Goal: Transaction & Acquisition: Purchase product/service

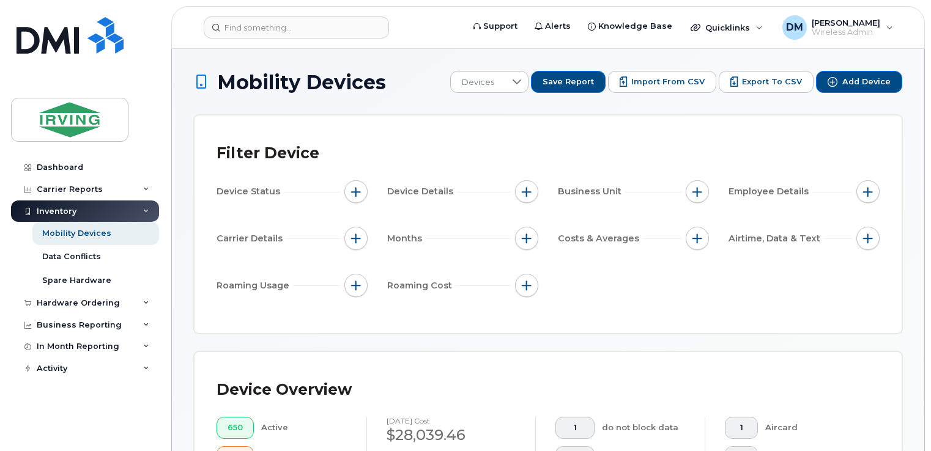
scroll to position [624, 0]
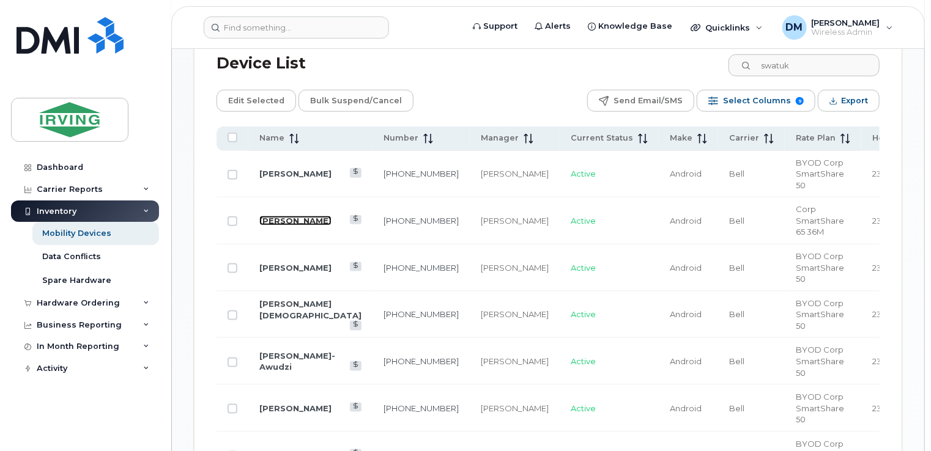
click at [299, 216] on link "[PERSON_NAME]" at bounding box center [295, 221] width 72 height 10
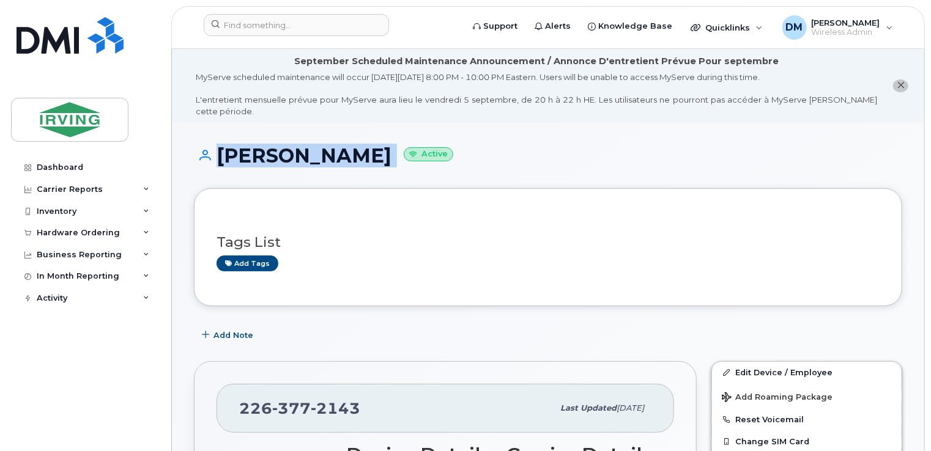
drag, startPoint x: 930, startPoint y: 75, endPoint x: 936, endPoint y: 129, distance: 54.8
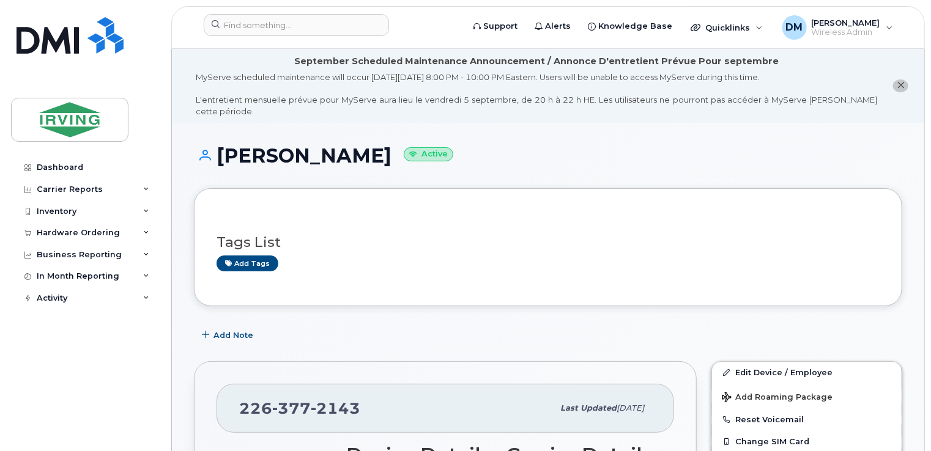
drag, startPoint x: 934, startPoint y: 129, endPoint x: 878, endPoint y: 221, distance: 108.1
click at [878, 224] on div "Tags List Add tags" at bounding box center [547, 247] width 663 height 47
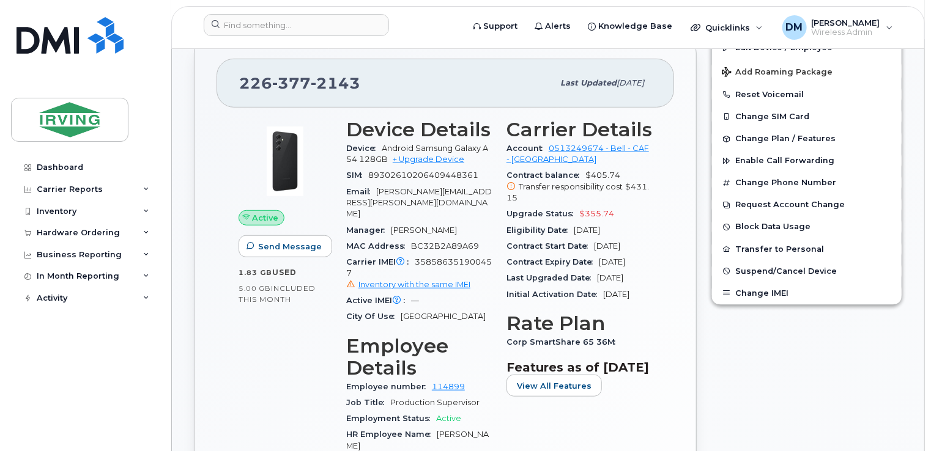
scroll to position [333, 0]
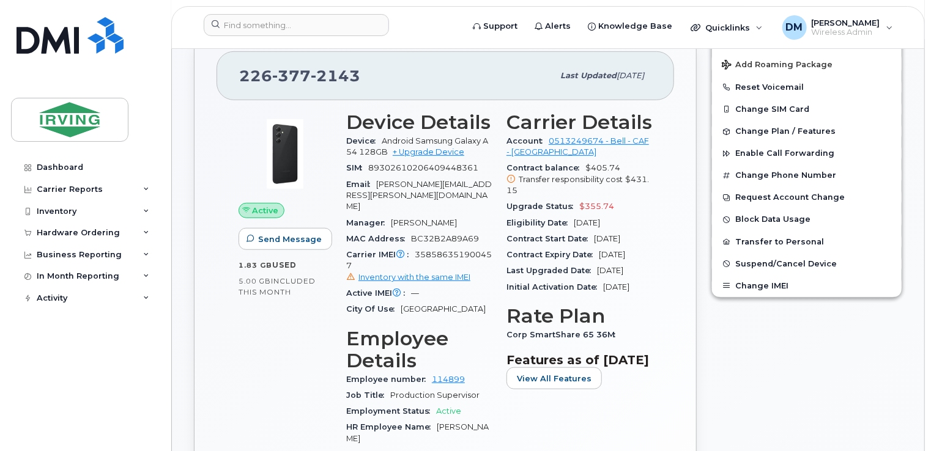
drag, startPoint x: 582, startPoint y: 210, endPoint x: 560, endPoint y: 213, distance: 22.2
click at [560, 215] on div "Eligibility Date Nov 03, 2026" at bounding box center [579, 223] width 146 height 16
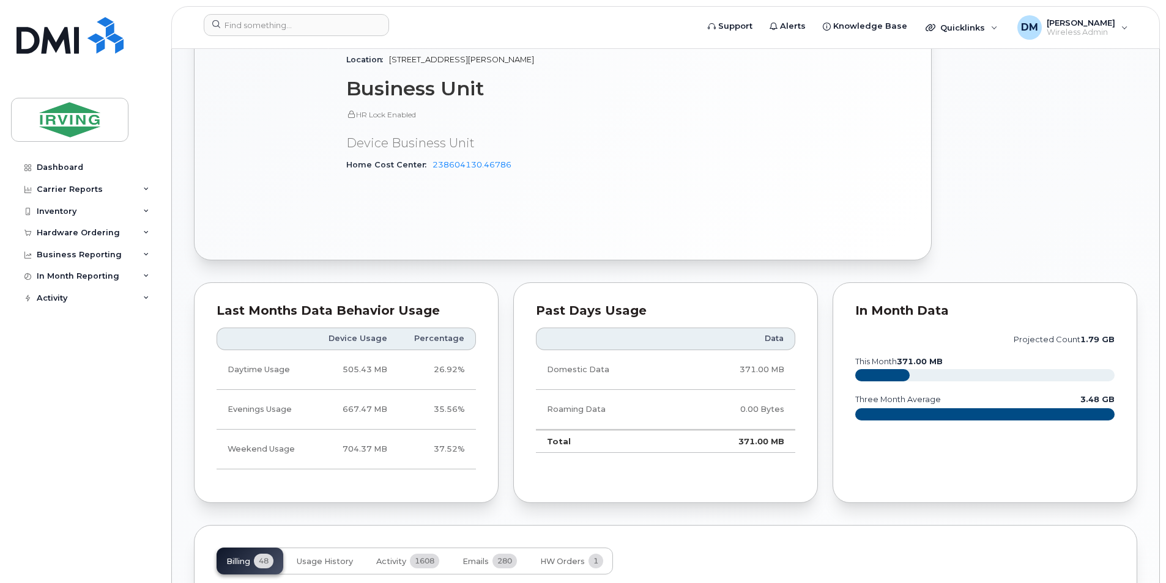
scroll to position [822, 0]
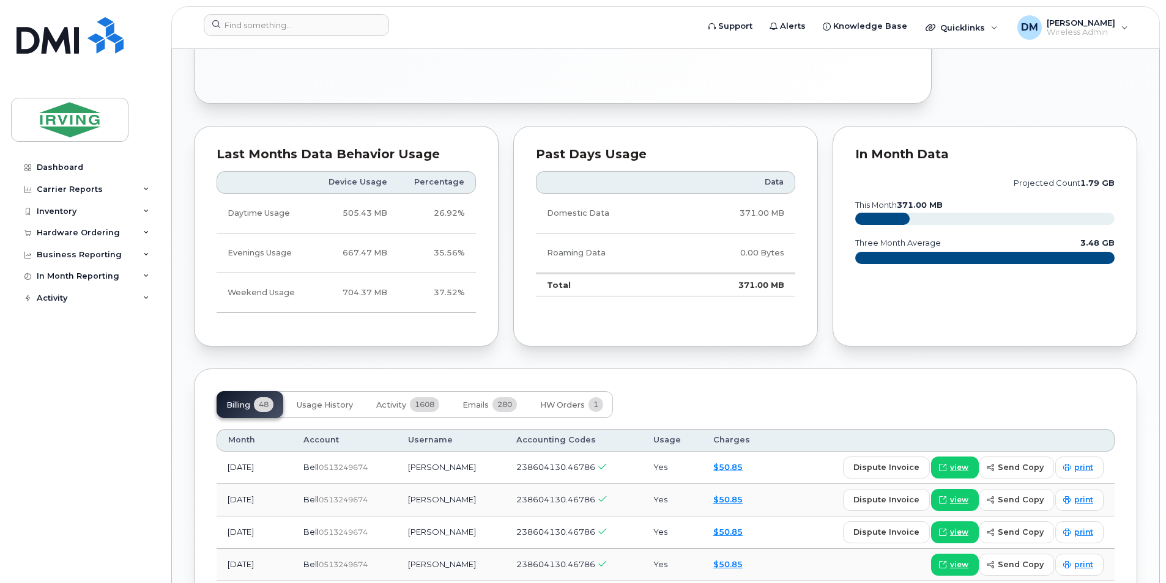
click at [525, 451] on span "238604130.46786" at bounding box center [555, 467] width 79 height 10
drag, startPoint x: 525, startPoint y: 455, endPoint x: 553, endPoint y: 448, distance: 28.9
click at [553, 451] on td "238604130.46786" at bounding box center [573, 468] width 137 height 32
copy span "238604130.46786"
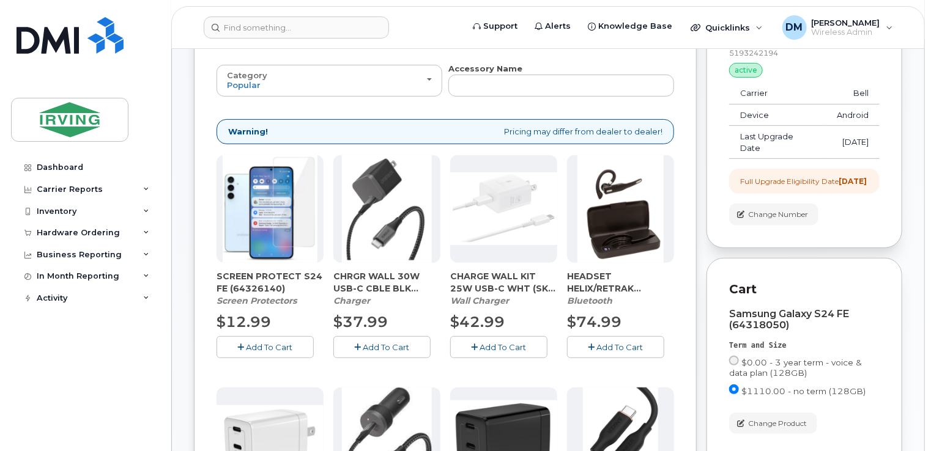
scroll to position [15, 0]
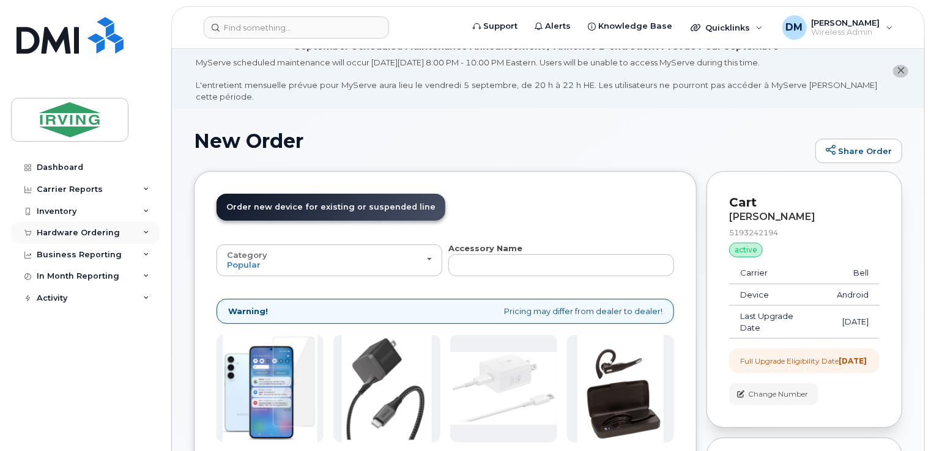
click at [127, 238] on div "Hardware Ordering" at bounding box center [85, 233] width 148 height 22
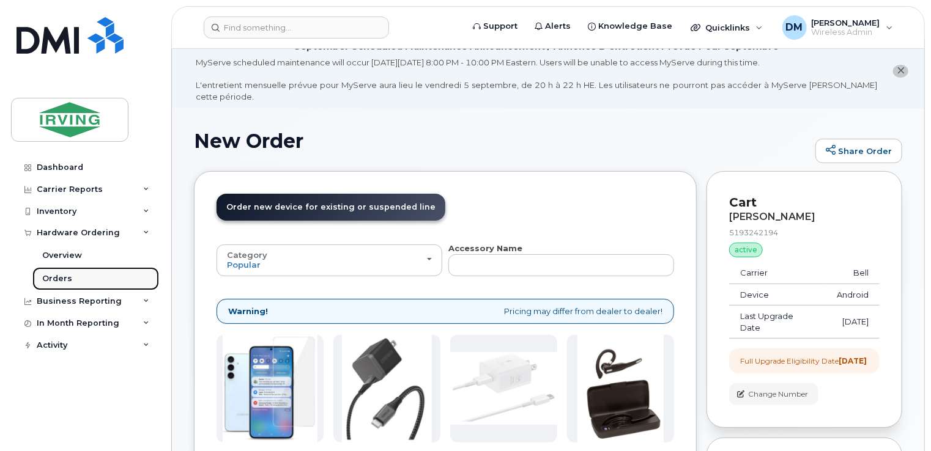
click at [76, 276] on link "Orders" at bounding box center [95, 278] width 127 height 23
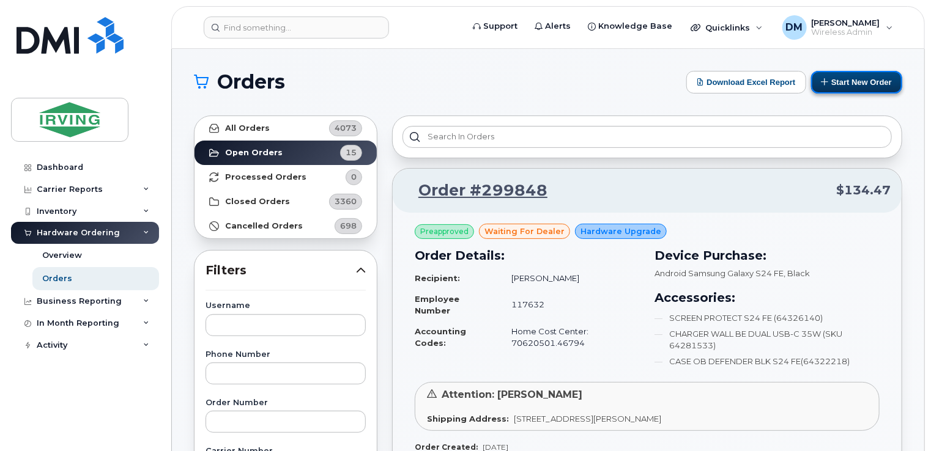
click at [827, 86] on button "Start New Order" at bounding box center [856, 82] width 91 height 23
click at [837, 84] on button "Start New Order" at bounding box center [856, 82] width 91 height 23
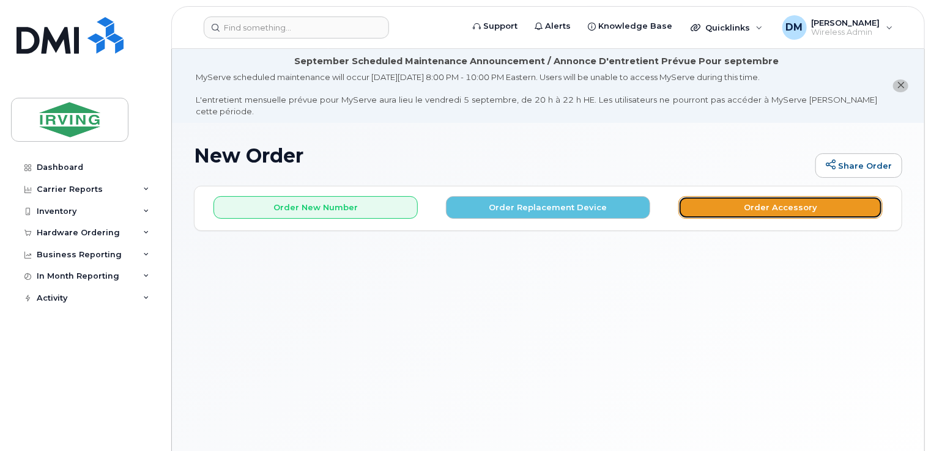
click at [797, 196] on button "Order Accessory" at bounding box center [780, 207] width 204 height 23
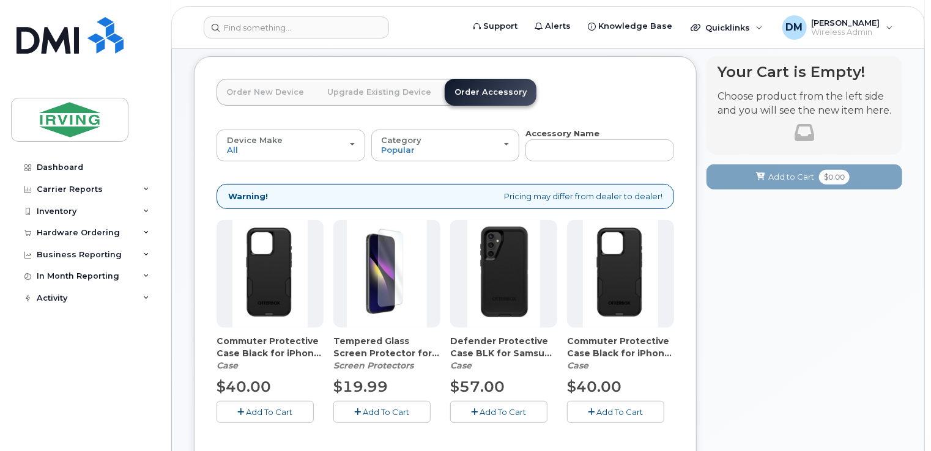
scroll to position [78, 0]
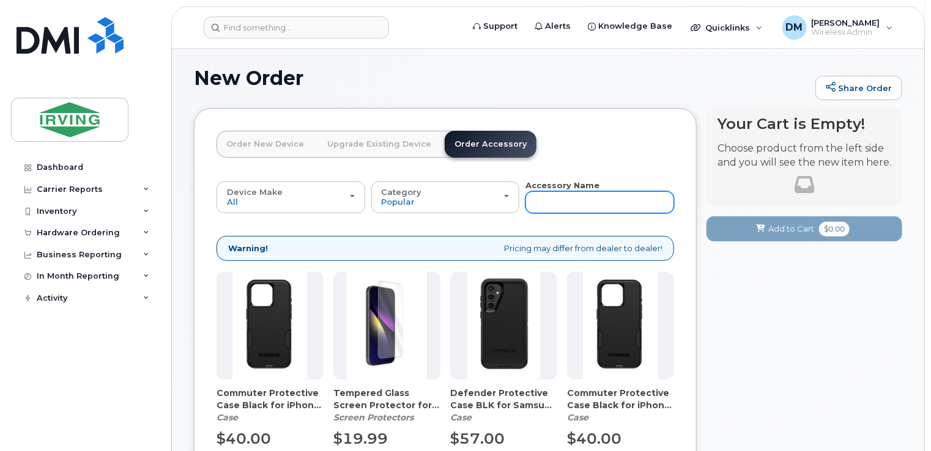
click at [626, 191] on input "text" at bounding box center [599, 202] width 149 height 22
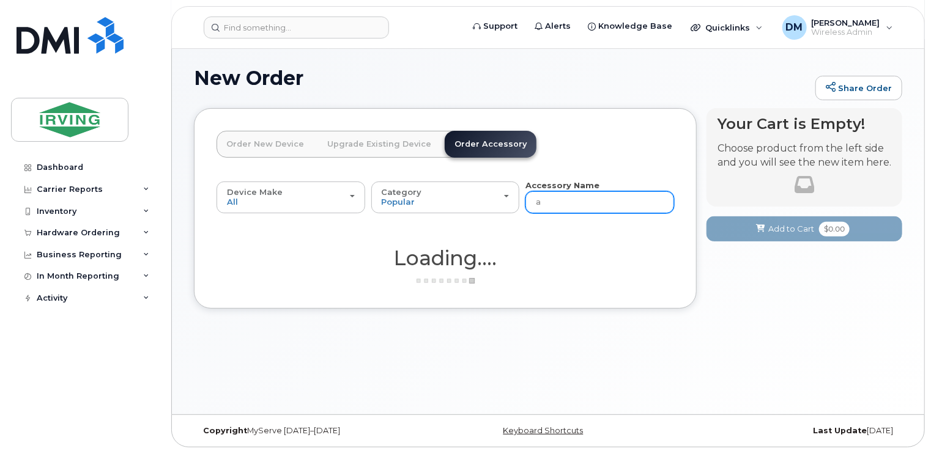
scroll to position [68, 0]
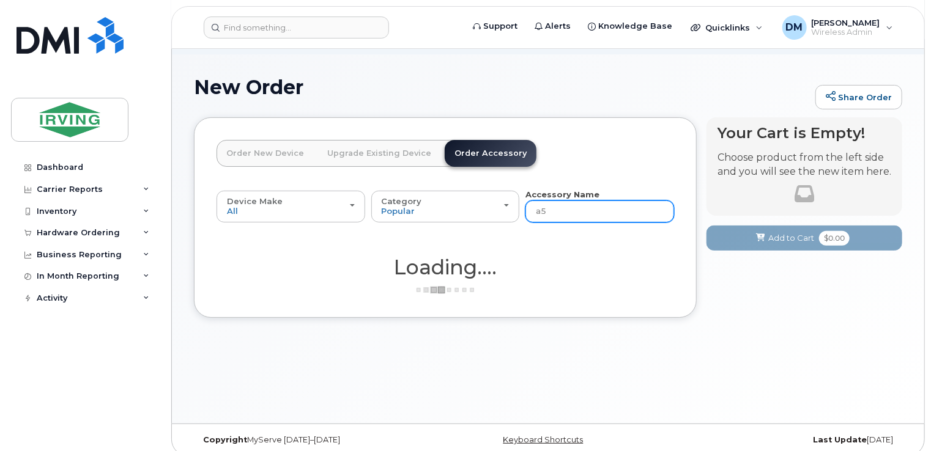
type input "a54"
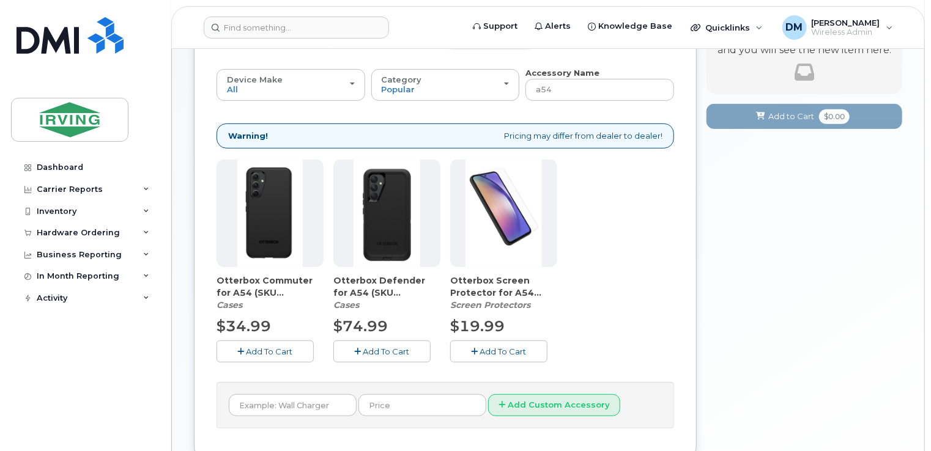
scroll to position [191, 0]
click at [409, 346] on span "Add To Cart" at bounding box center [386, 351] width 46 height 10
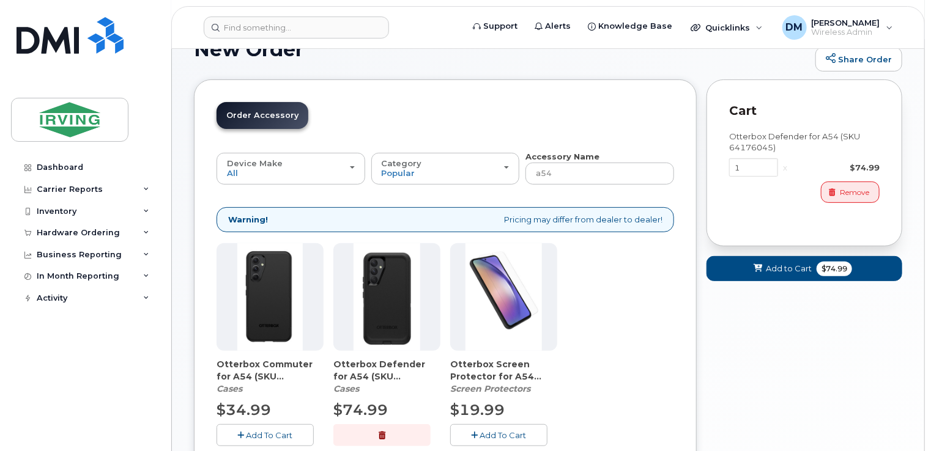
scroll to position [108, 0]
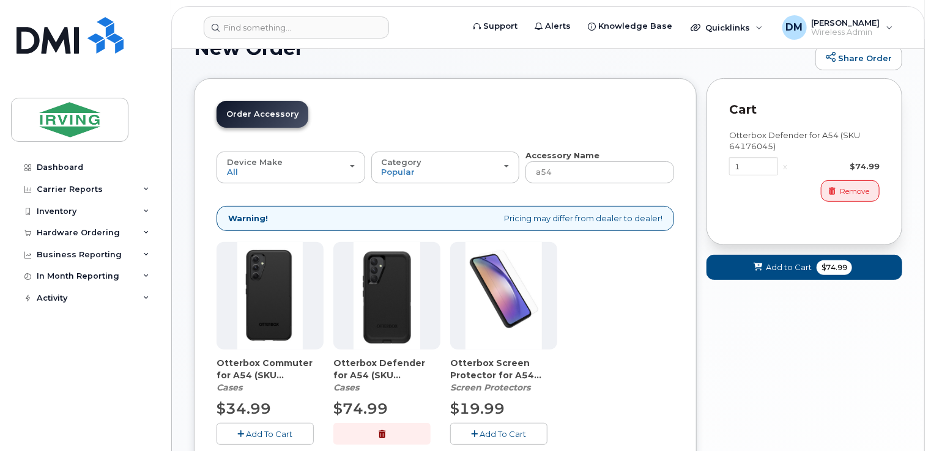
click at [499, 429] on span "Add To Cart" at bounding box center [503, 434] width 46 height 10
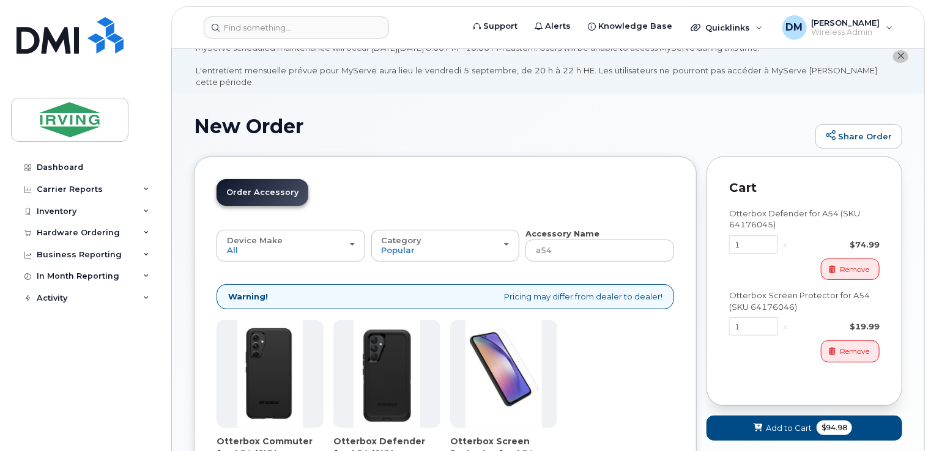
scroll to position [0, 0]
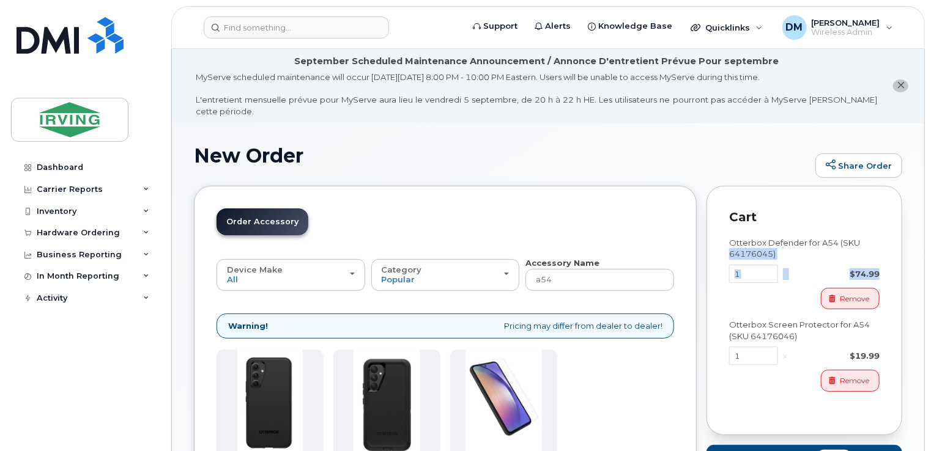
drag, startPoint x: 929, startPoint y: 225, endPoint x: 931, endPoint y: 253, distance: 28.2
click at [930, 253] on html "Support Alerts Knowledge Base Quicklinks Suspend / Cancel Device Change SIM Car…" at bounding box center [465, 366] width 931 height 733
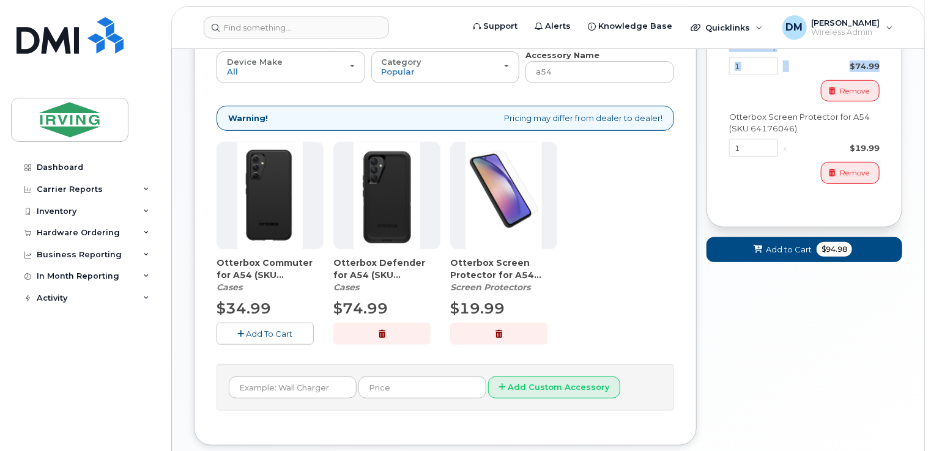
scroll to position [269, 0]
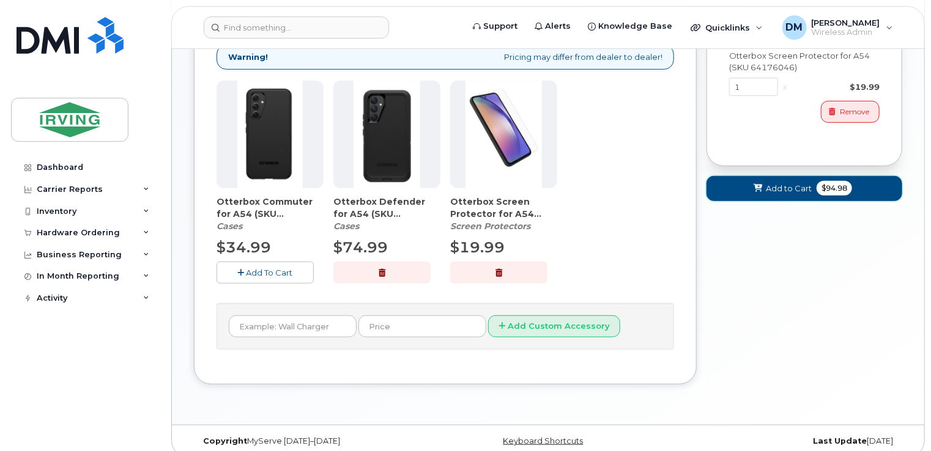
click at [849, 185] on button "Add to Cart $94.98" at bounding box center [804, 188] width 196 height 25
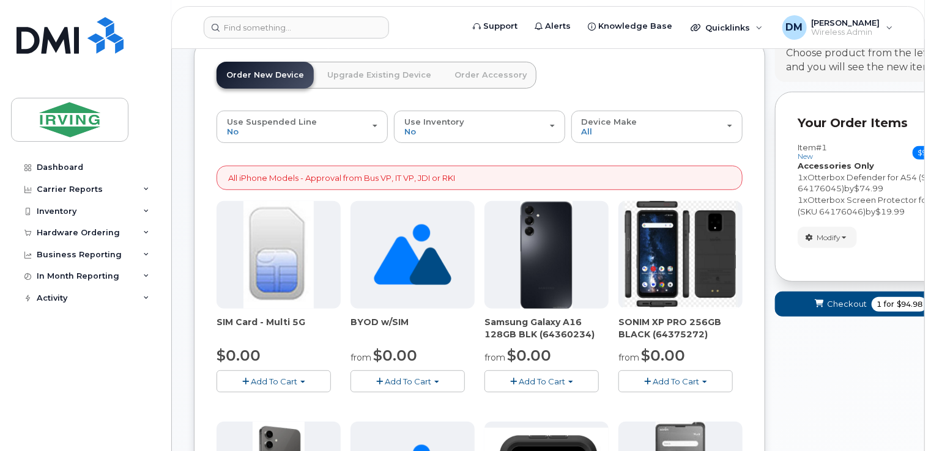
scroll to position [15, 0]
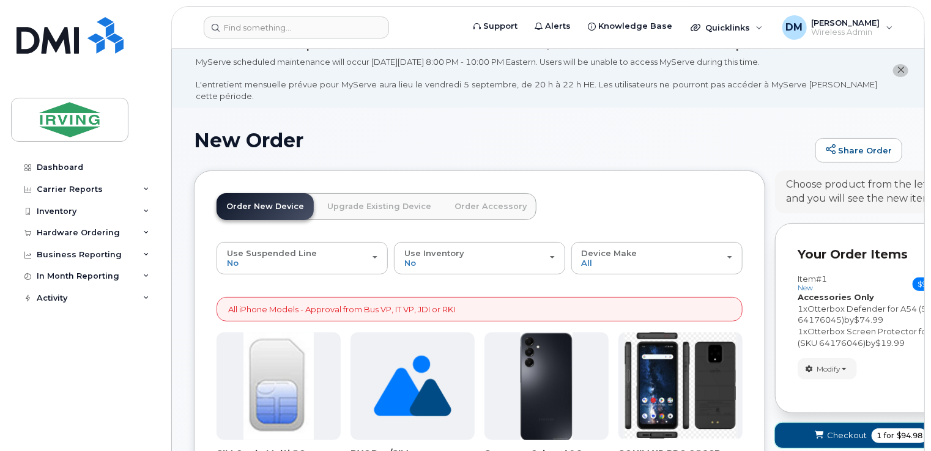
click at [883, 431] on span "for" at bounding box center [888, 436] width 15 height 11
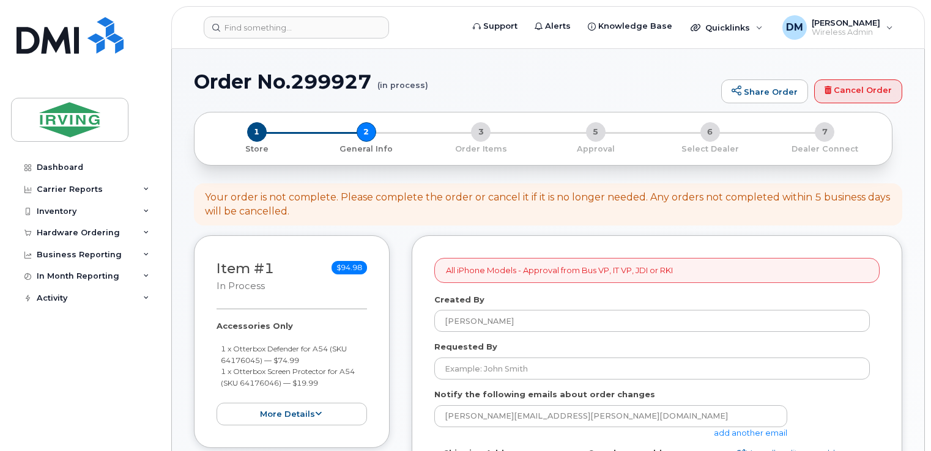
select select
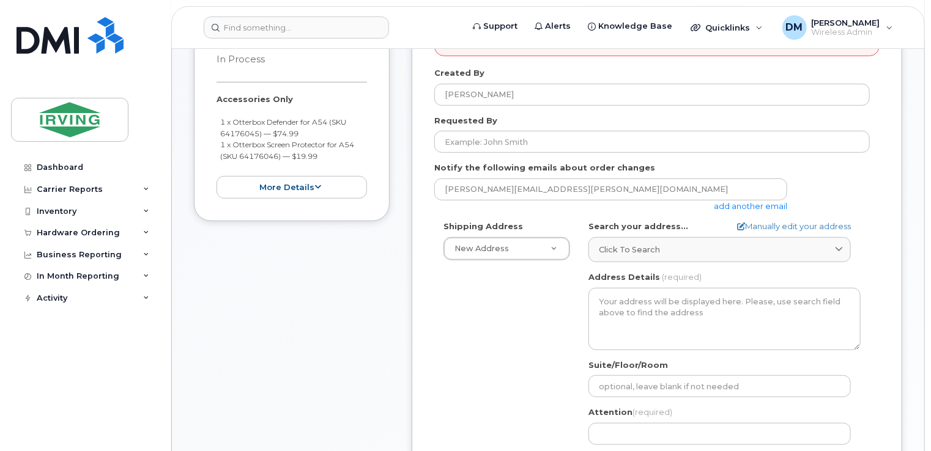
scroll to position [306, 0]
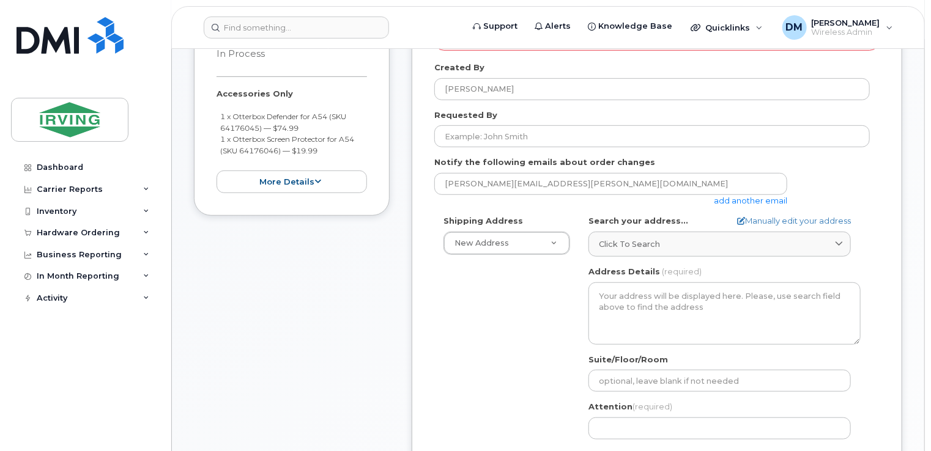
click at [583, 140] on form "All iPhone Models - Approval from Bus VP, IT VP, JDI or RKI Created By David Mu…" at bounding box center [656, 342] width 445 height 633
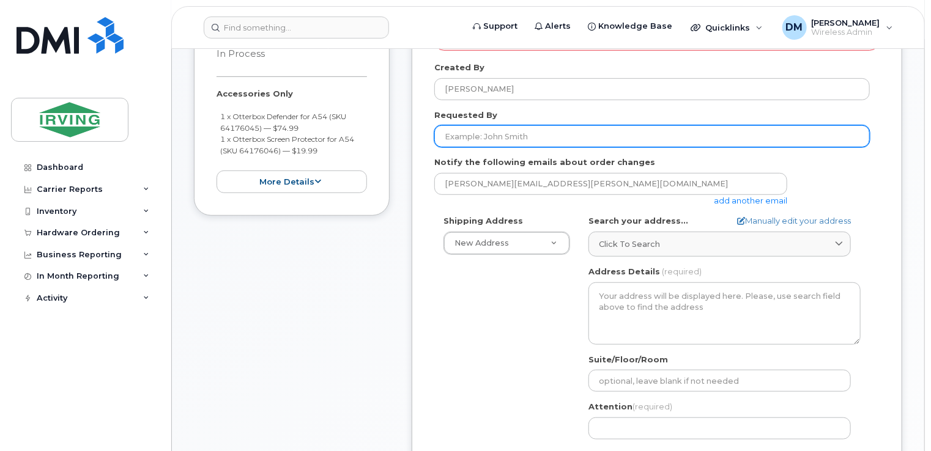
click at [564, 131] on input "Requested By" at bounding box center [651, 136] width 435 height 22
type input "[PERSON_NAME]"
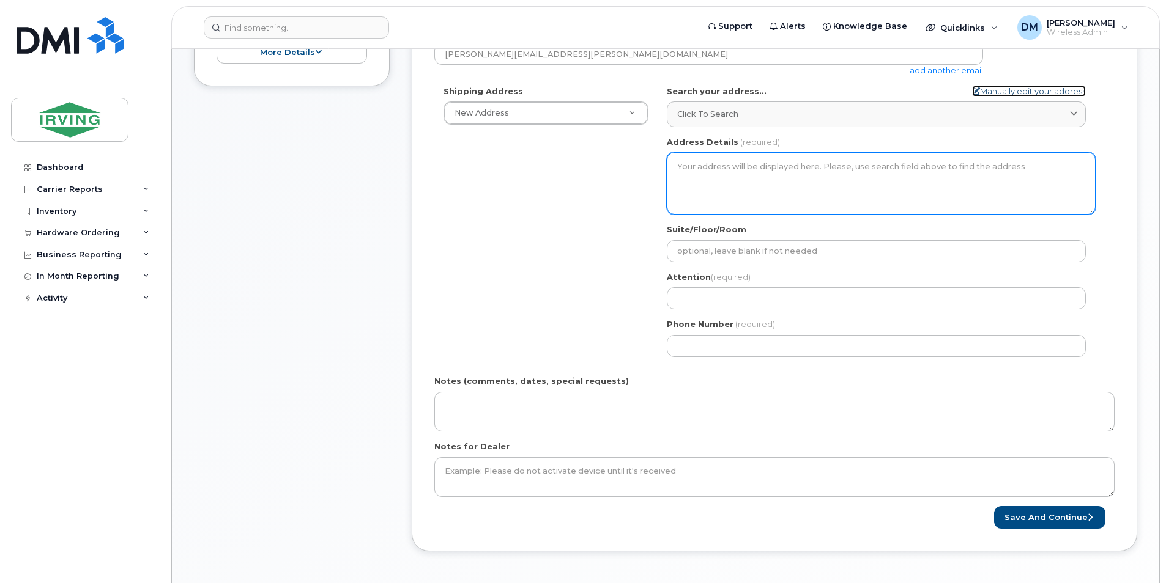
scroll to position [428, 0]
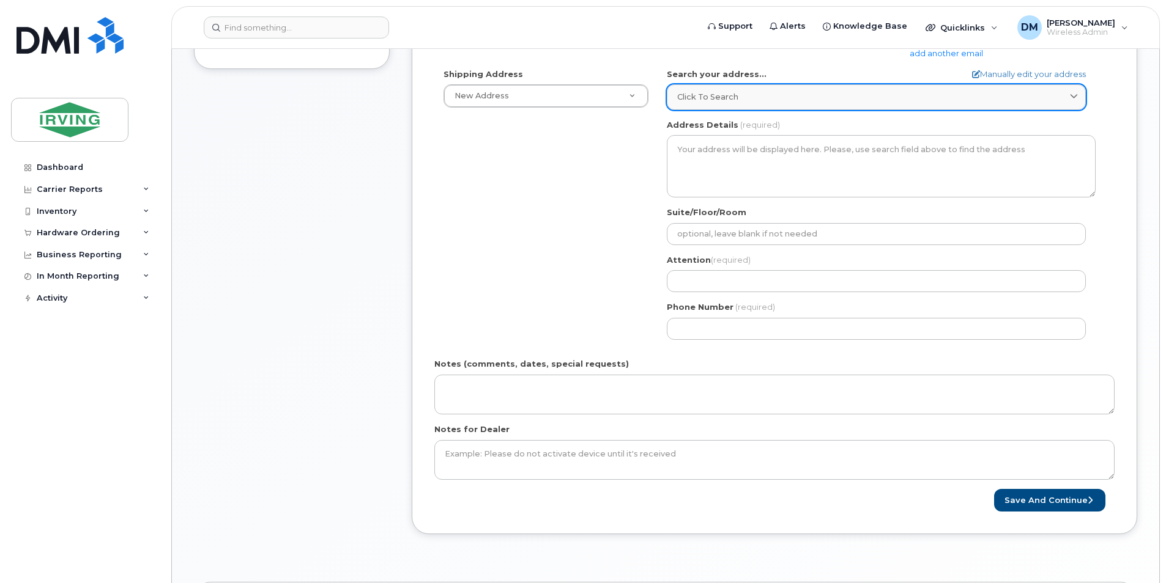
click at [809, 106] on link "Click to search" at bounding box center [876, 96] width 419 height 25
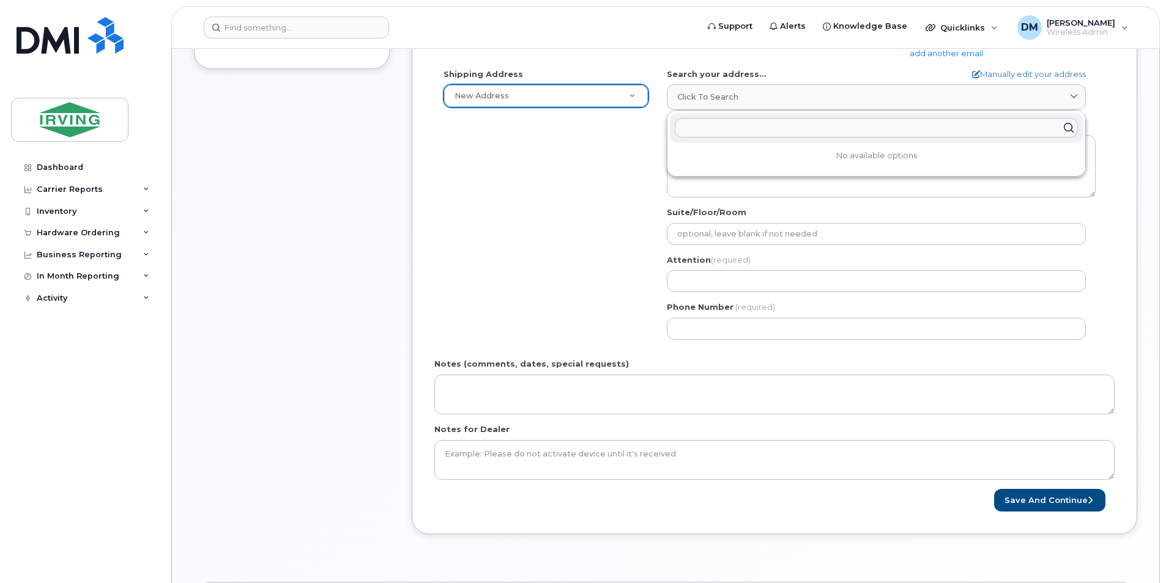
click at [733, 125] on input "text" at bounding box center [876, 128] width 403 height 20
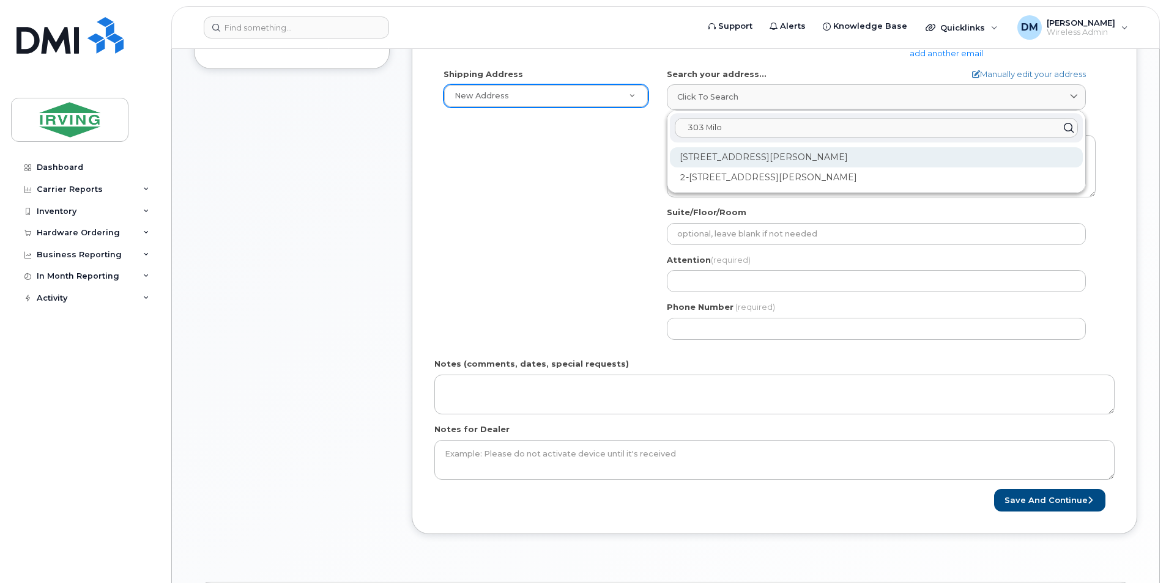
type input "303 Milo"
click at [816, 164] on div "1-303 Milo Rd Wheatley ON N0P 2P0" at bounding box center [876, 157] width 413 height 20
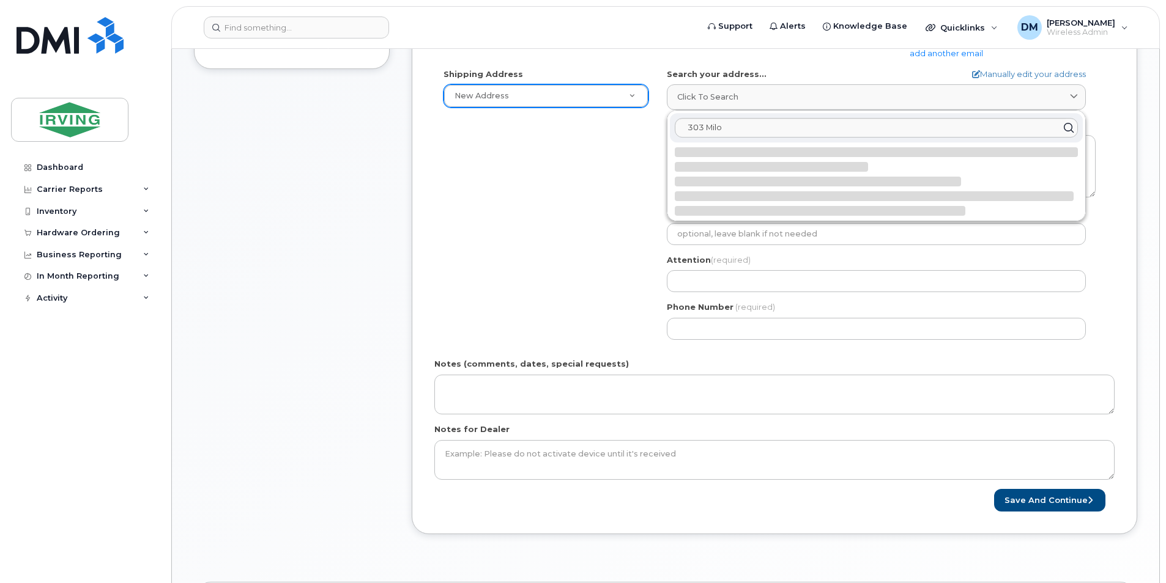
select select
type textarea "1-303 Milo Rd WHEATLEY ON N0P 2P0 CANADA"
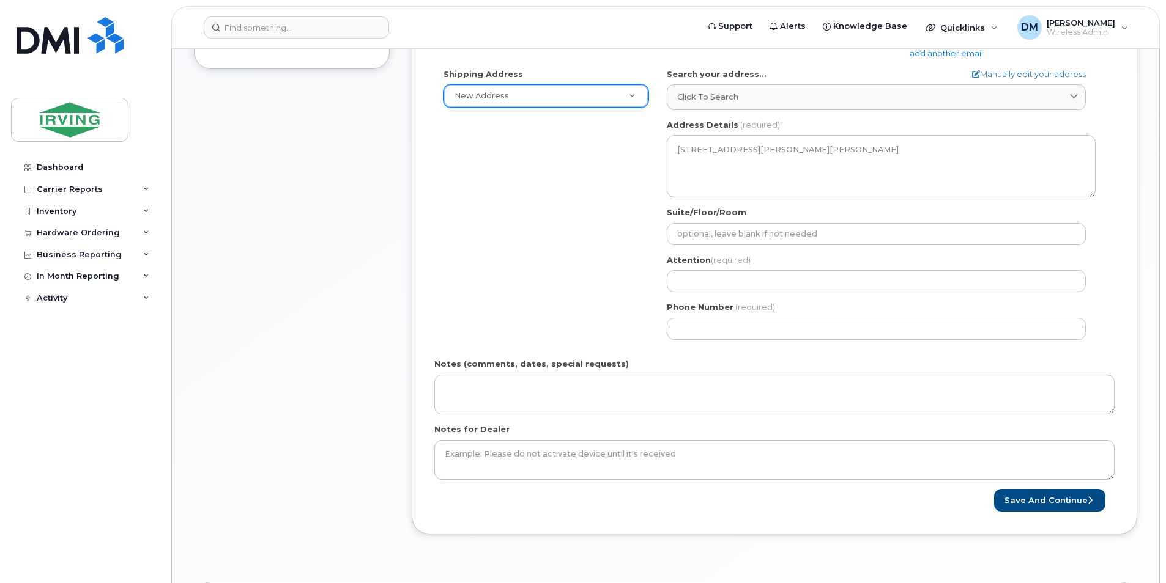
click at [588, 233] on div "Shipping Address New Address New Address CAV Farms Head Office Chandler Supplie…" at bounding box center [769, 208] width 670 height 281
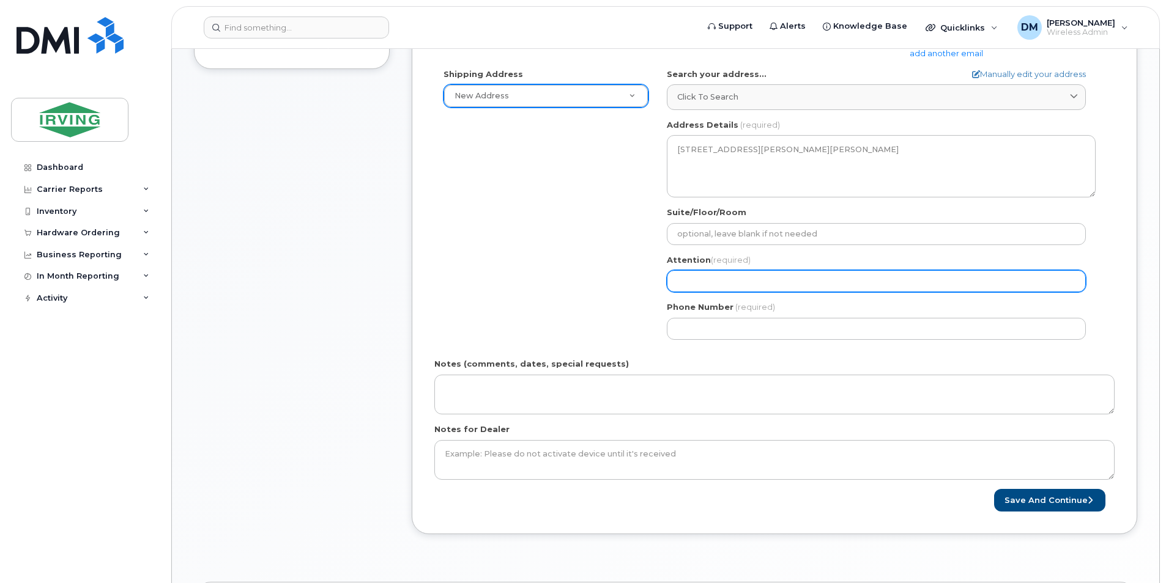
click at [701, 277] on input "Attention (required)" at bounding box center [876, 281] width 419 height 22
select select
type input "D"
select select
type input "Da"
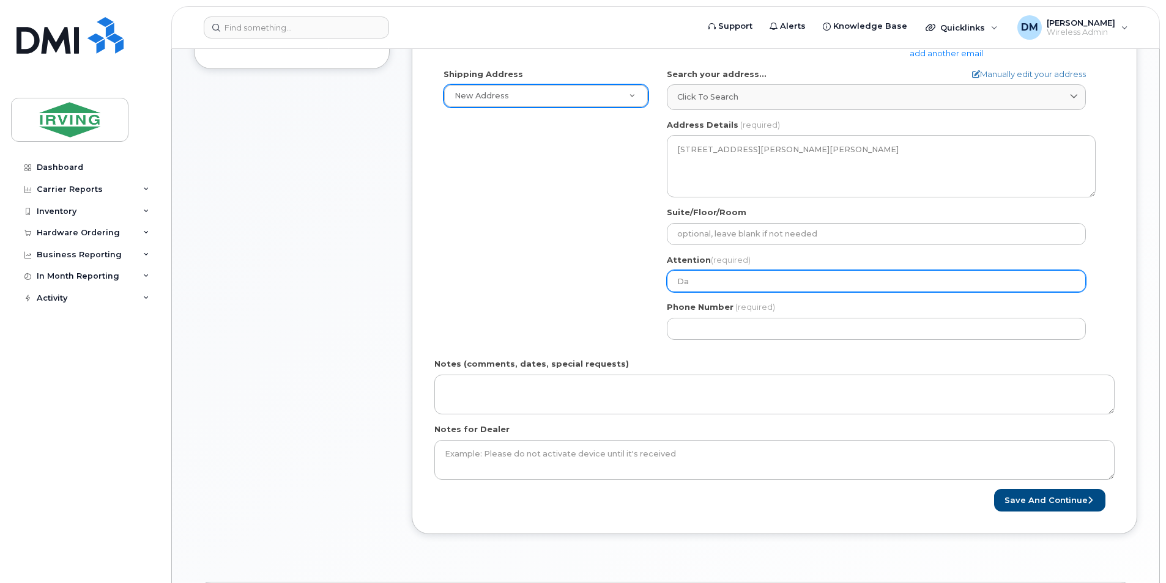
select select
type input "Dav"
select select
type input "Davi"
select select
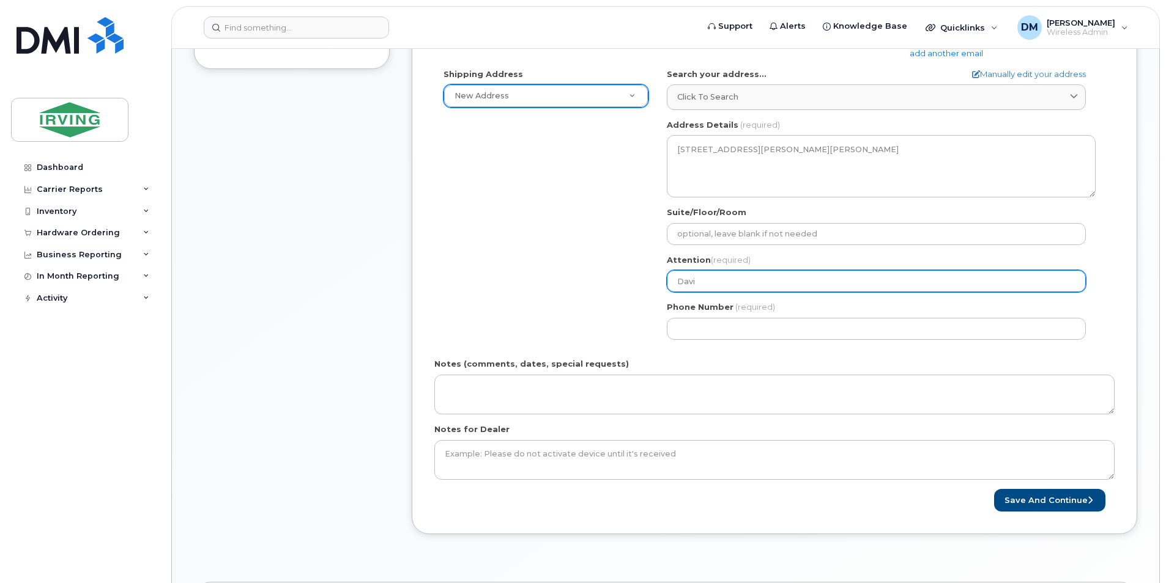
type input "D"
select select
type input "Da"
select select
type input "Dai"
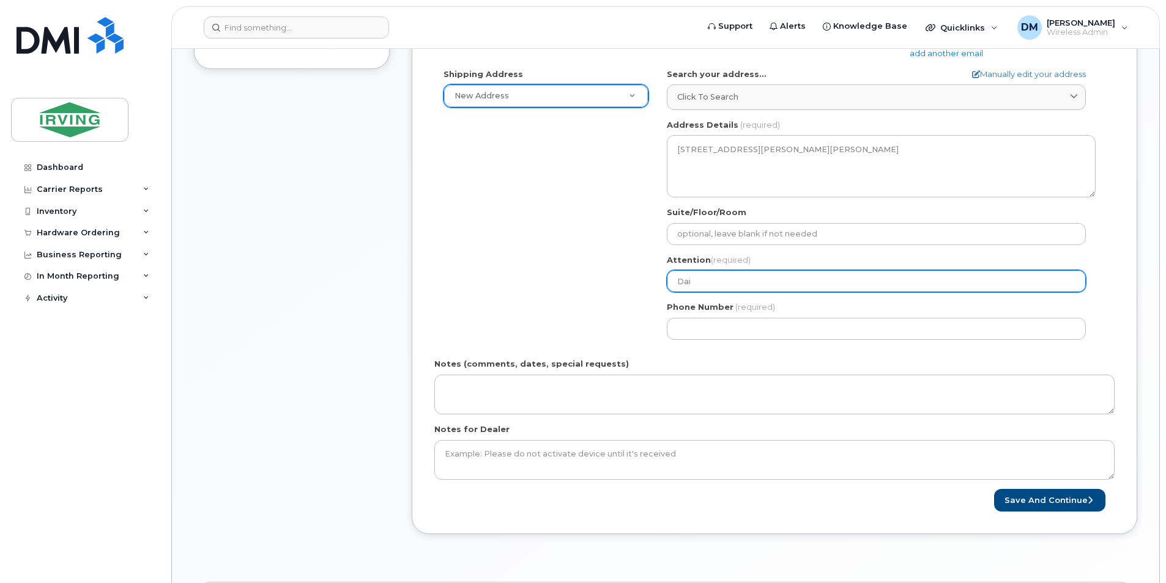
select select
type input "Daiv"
select select
type input "Daivd"
select select
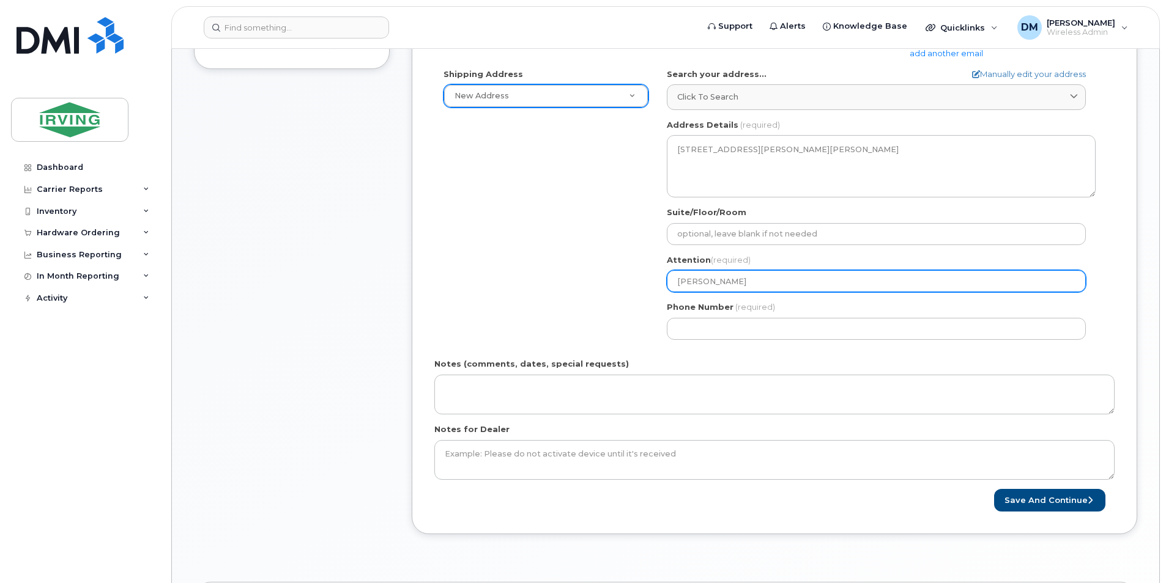
type input "Daiv"
select select
type input "Dai"
select select
type input "Da"
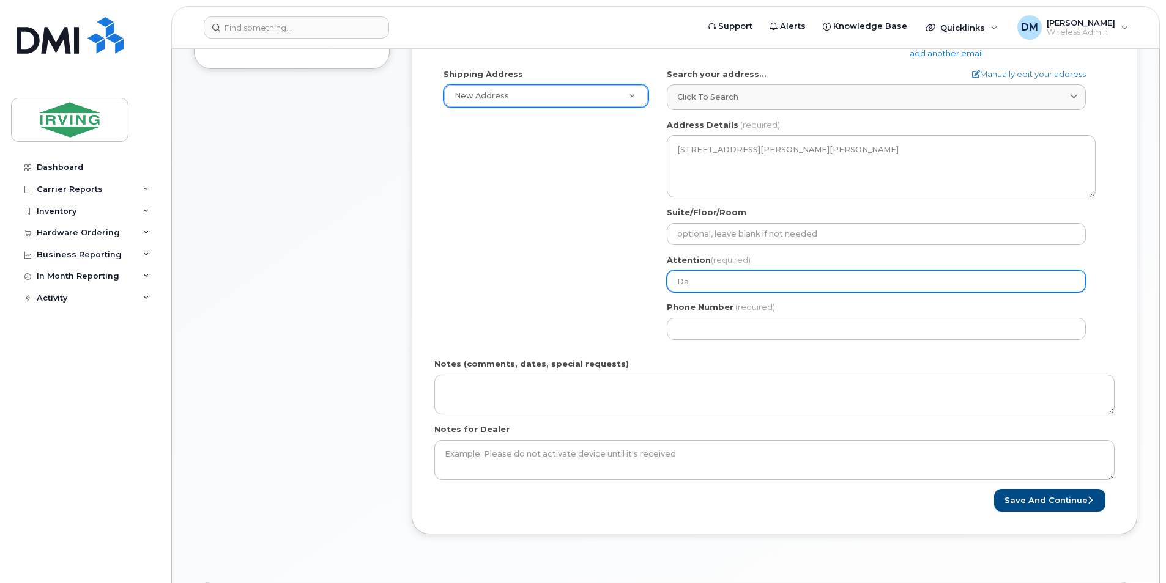
select select
type input "Dav"
select select
type input "Davi"
select select
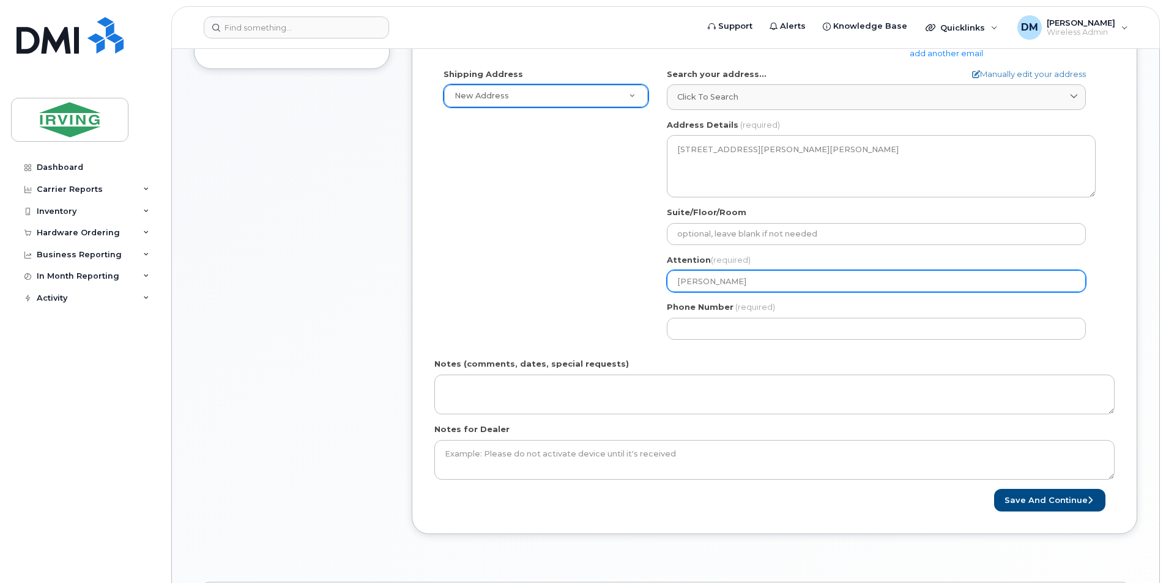
type input "David"
select select
type input "David M"
select select
type input "David Mu"
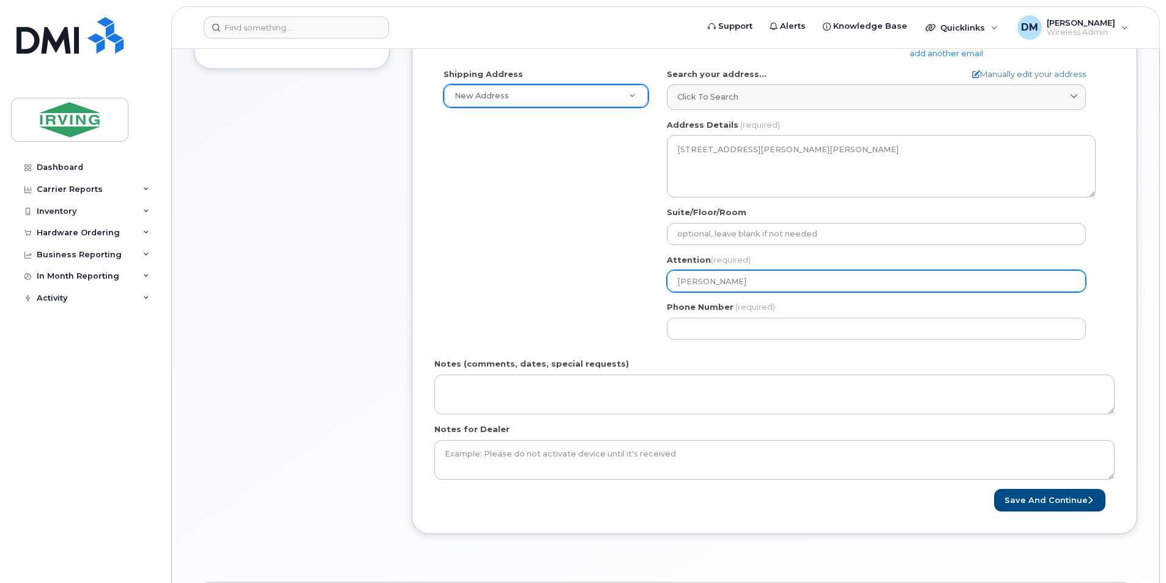
select select
type input "David Mui"
select select
type input "[PERSON_NAME]"
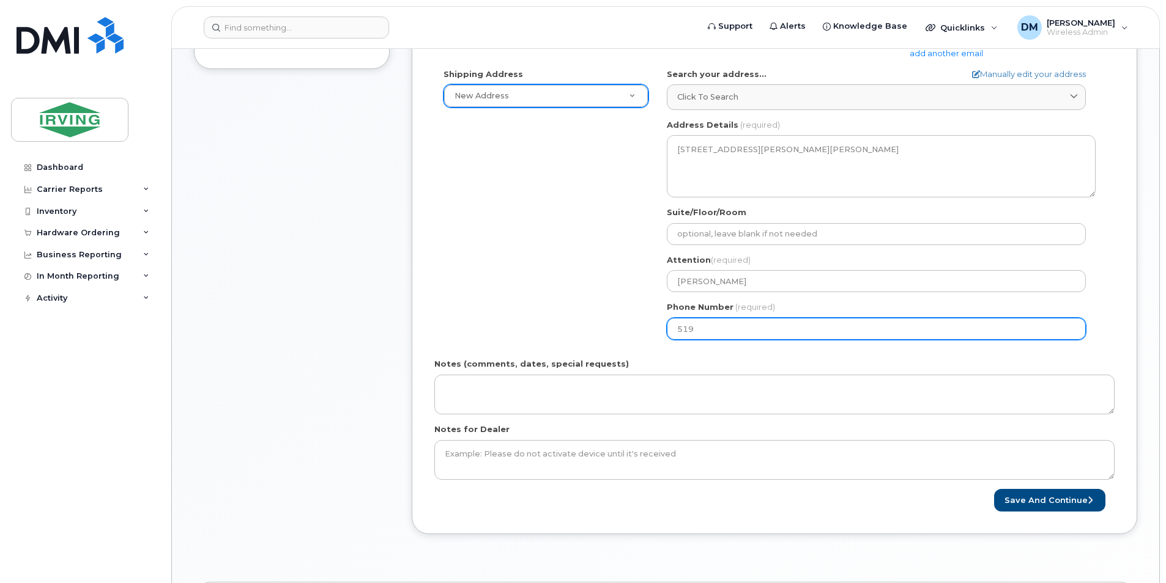
type input "5193245574"
type input "1-303 Milo Rd"
select select
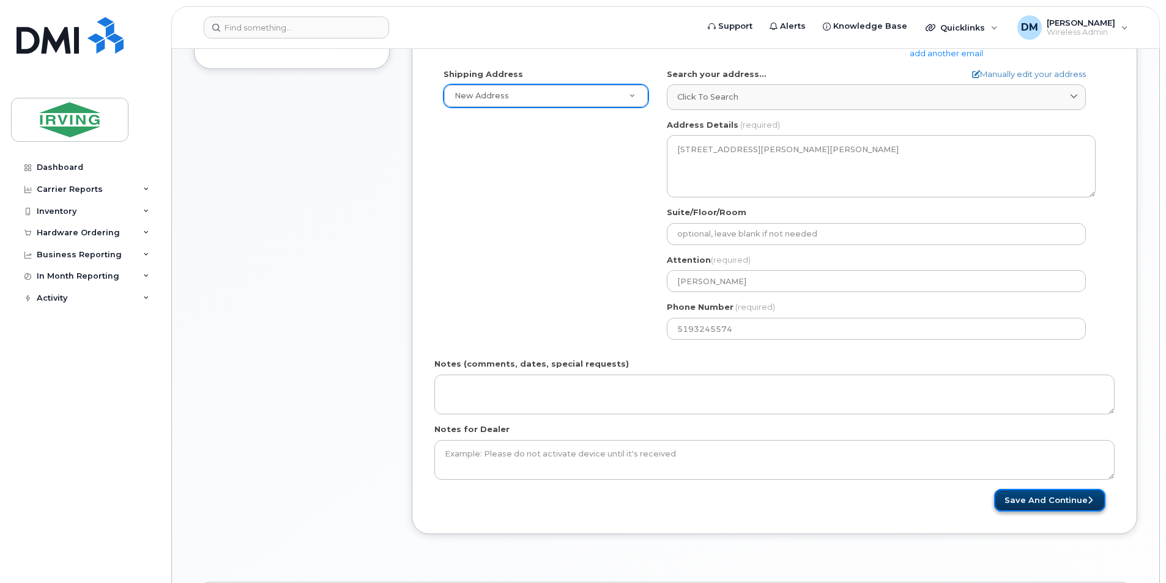
click at [930, 451] on button "Save and Continue" at bounding box center [1049, 500] width 111 height 23
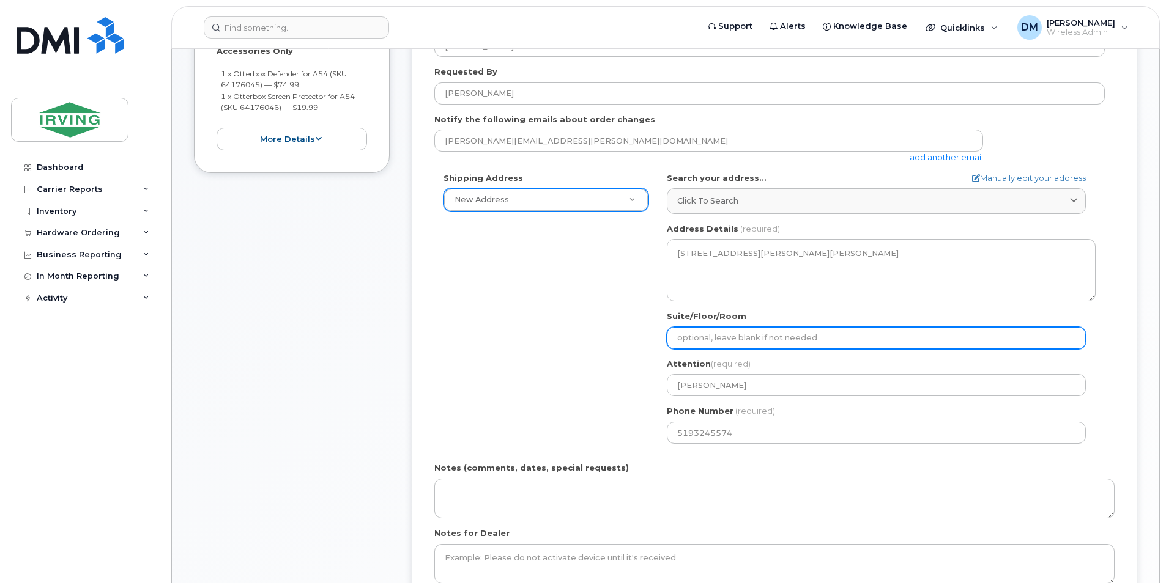
scroll to position [183, 0]
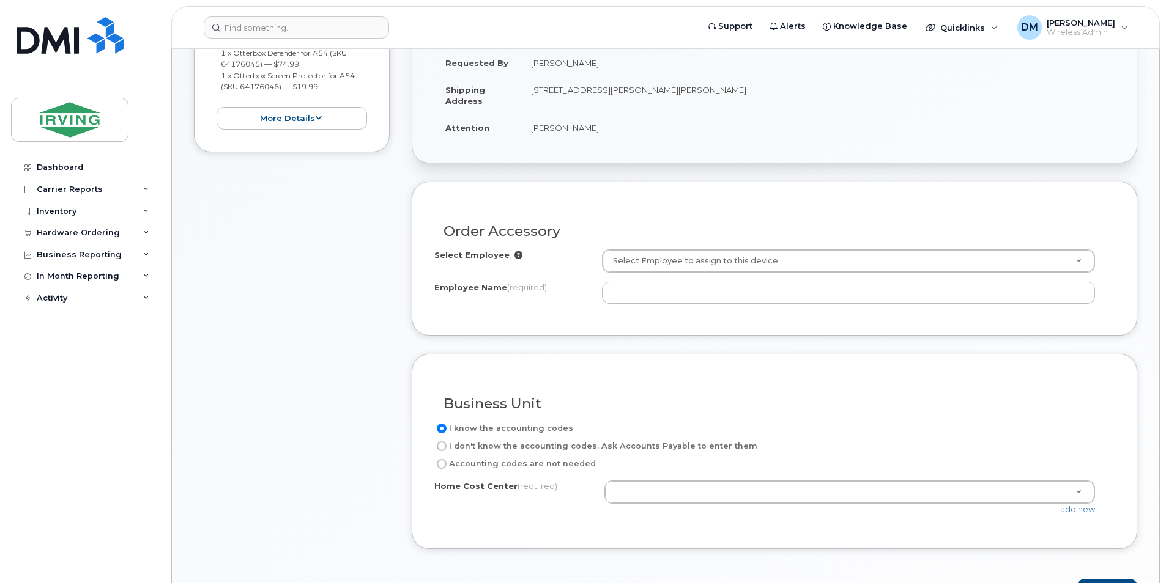
scroll to position [367, 0]
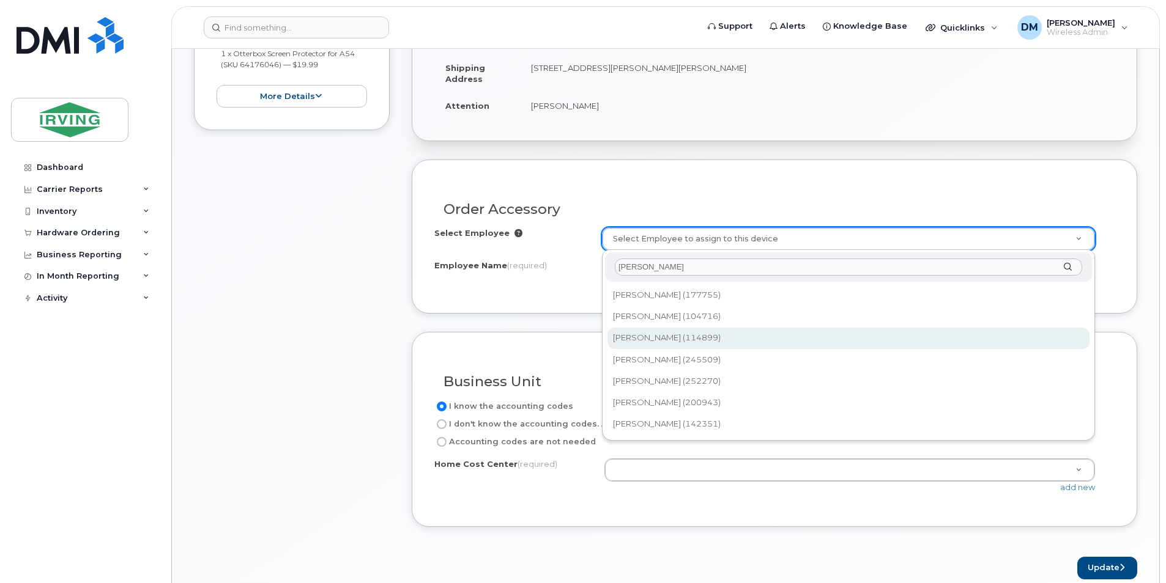
type input "[PERSON_NAME]"
type input "1455122"
type input "[PERSON_NAME]"
type input "500020.5112"
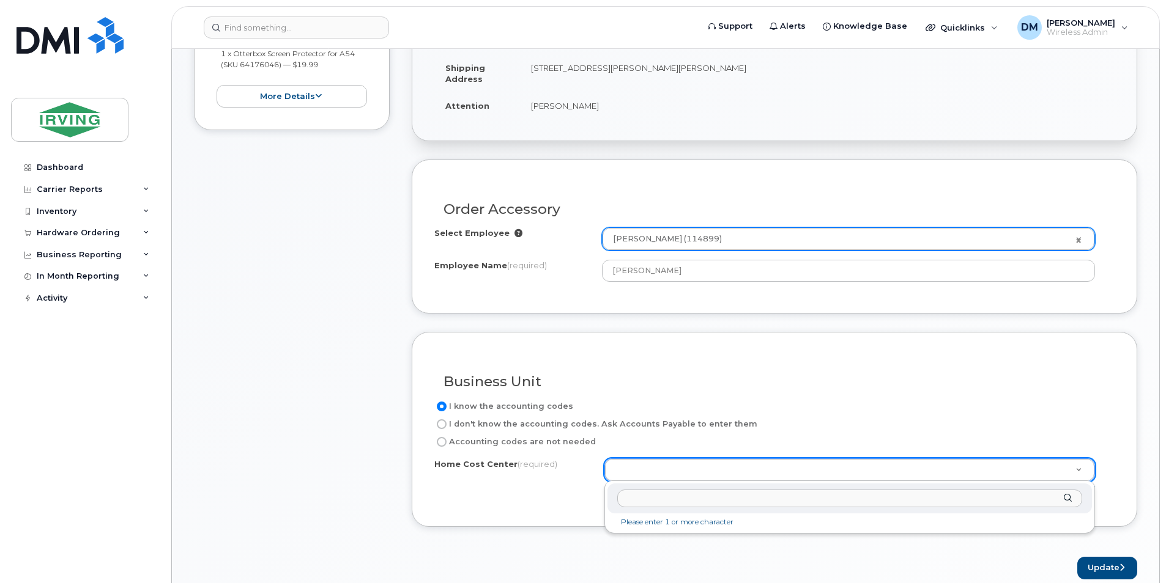
paste input "238604130.46786"
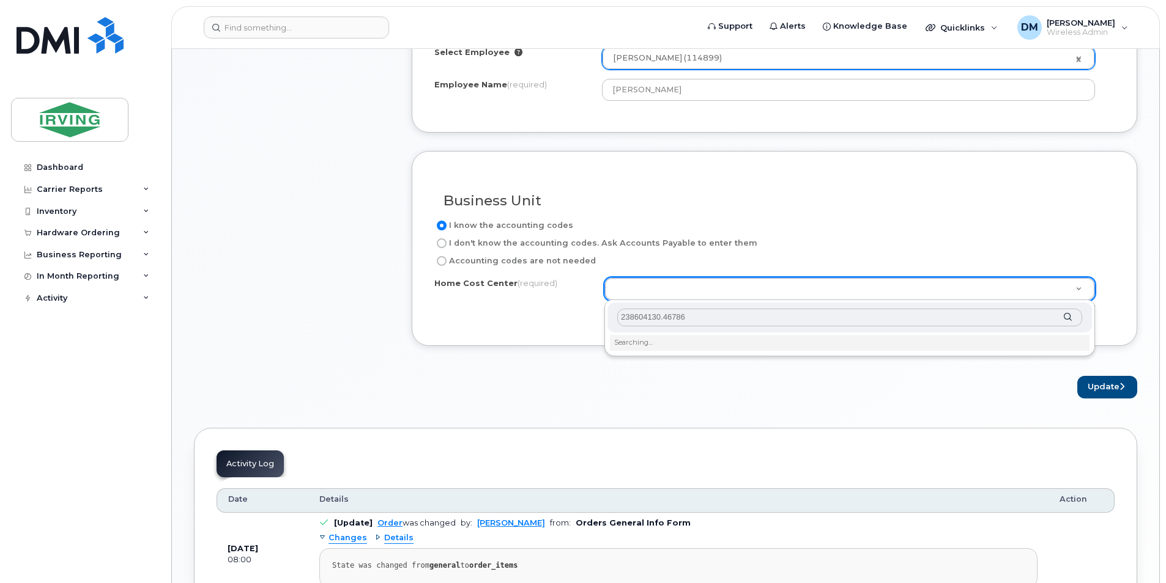
scroll to position [550, 0]
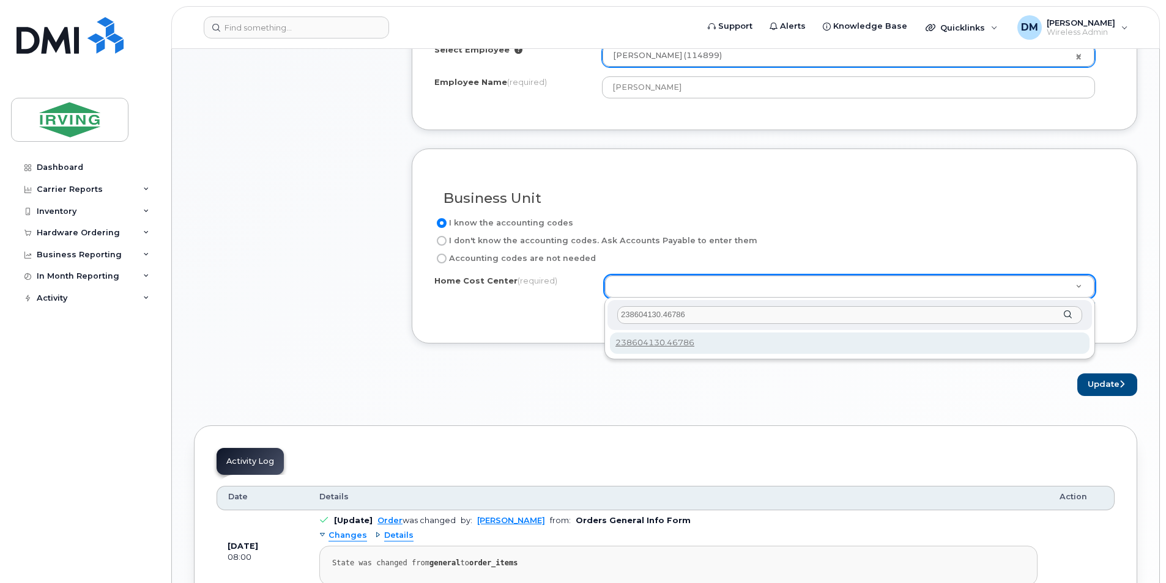
type input "238604130.46786"
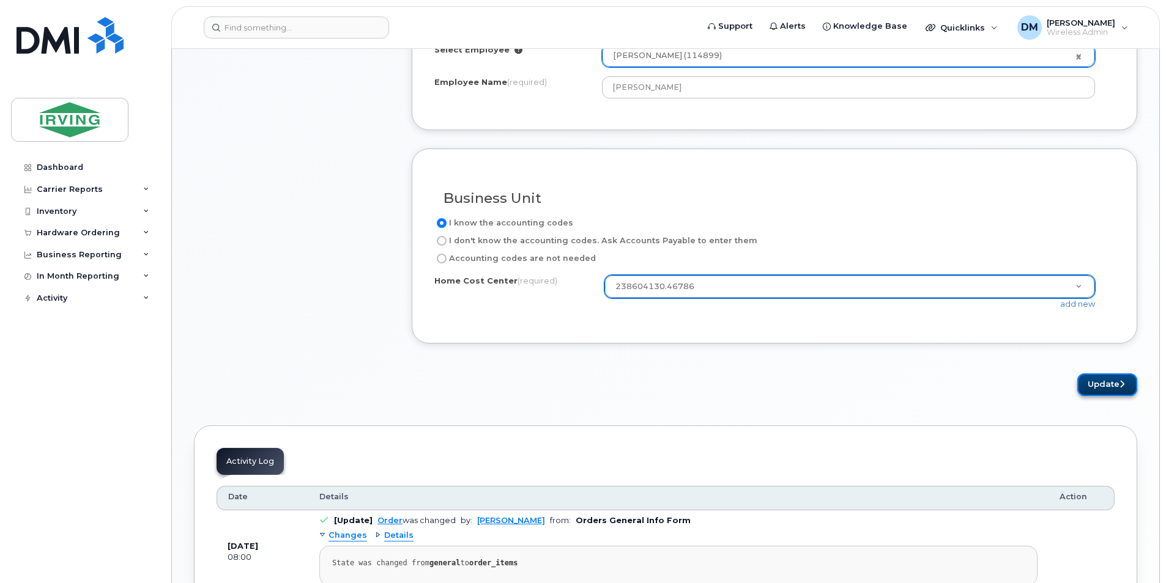
click at [1127, 391] on button "Update" at bounding box center [1107, 385] width 60 height 23
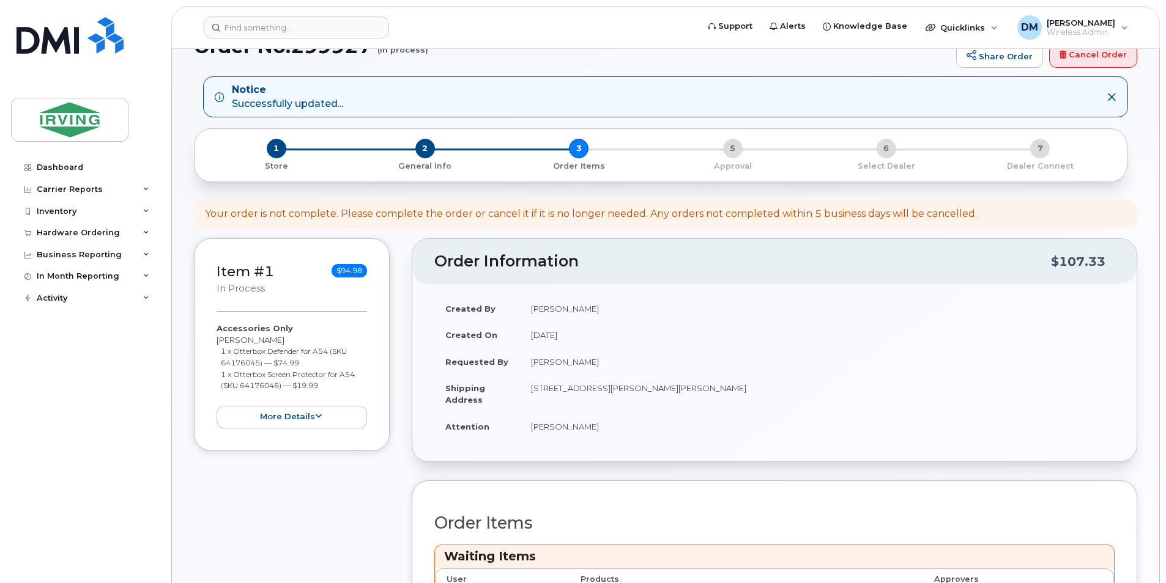
scroll to position [306, 0]
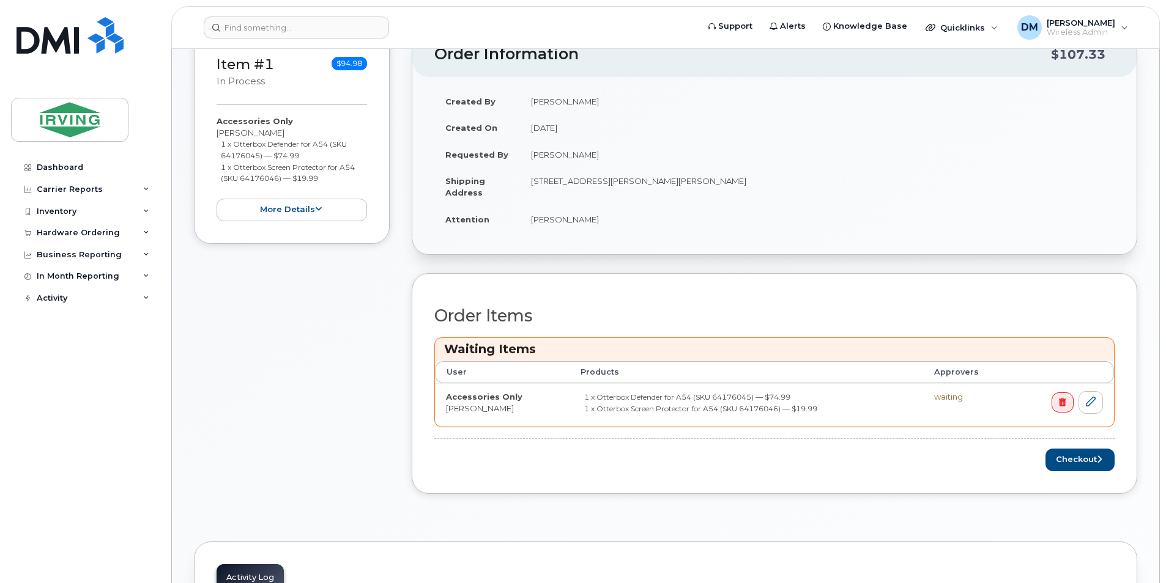
click at [253, 155] on small "1 x Otterbox Defender for A54 (SKU 64176045) — $74.99" at bounding box center [284, 149] width 126 height 21
click at [251, 152] on small "1 x Otterbox Defender for A54 (SKU 64176045) — $74.99" at bounding box center [284, 149] width 126 height 21
copy small "64176045"
click at [240, 141] on small "1 x Otterbox Defender for A54 (SKU 64176045) — $74.99" at bounding box center [284, 149] width 126 height 21
drag, startPoint x: 245, startPoint y: 142, endPoint x: 325, endPoint y: 143, distance: 79.5
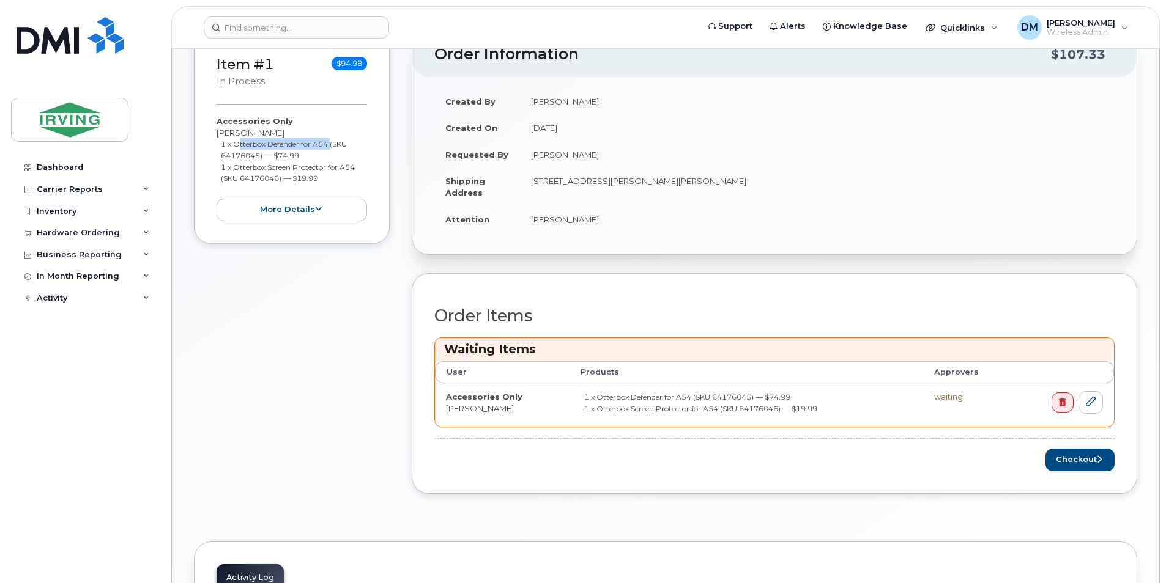
click at [325, 143] on small "1 x Otterbox Defender for A54 (SKU 64176045) — $74.99" at bounding box center [284, 149] width 126 height 21
copy small "Otterbox Defender for A54"
click at [278, 176] on small "1 x Otterbox Screen Protector for A54 (SKU 64176046) — $19.99" at bounding box center [288, 173] width 134 height 21
copy small "64176046"
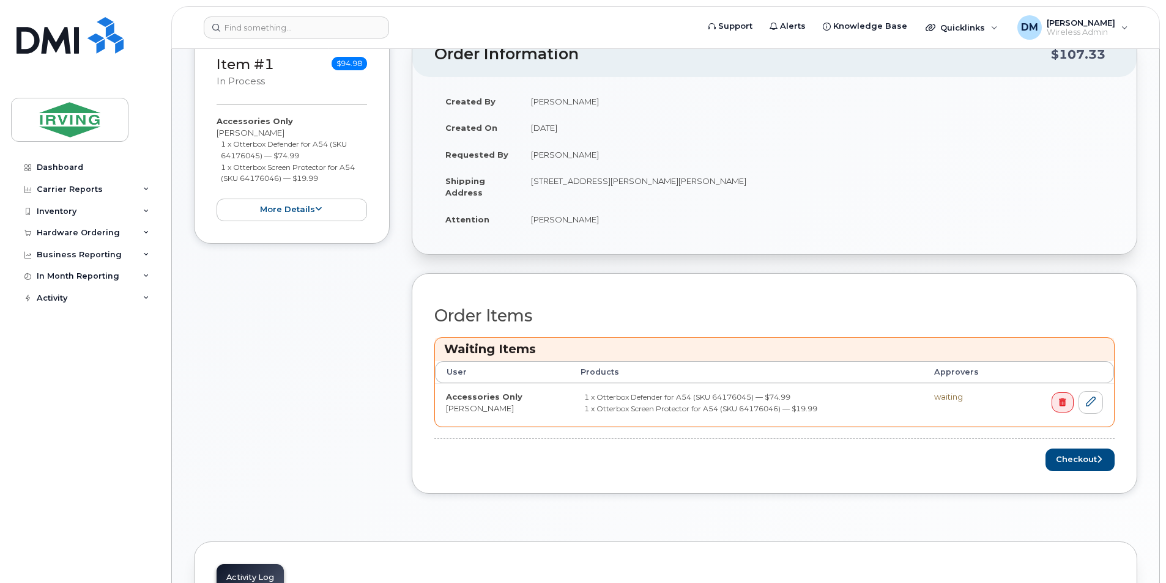
click at [252, 164] on small "1 x Otterbox Screen Protector for A54 (SKU 64176046) — $19.99" at bounding box center [288, 173] width 134 height 21
drag, startPoint x: 252, startPoint y: 164, endPoint x: 344, endPoint y: 166, distance: 92.4
click at [344, 166] on small "1 x Otterbox Screen Protector for A54 (SKU 64176046) — $19.99" at bounding box center [288, 173] width 134 height 21
copy small "Otterbox Screen Protector for A54"
click at [294, 156] on small "1 x Otterbox Defender for A54 (SKU 64176045) — $74.99" at bounding box center [284, 149] width 126 height 21
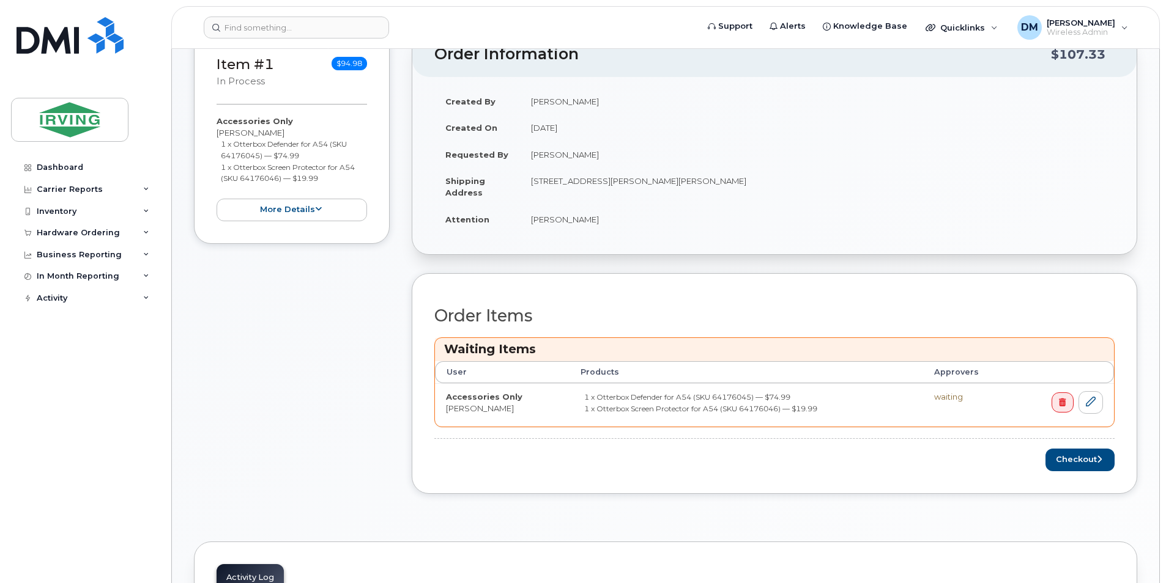
click at [294, 156] on small "1 x Otterbox Defender for A54 (SKU 64176045) — $74.99" at bounding box center [284, 149] width 126 height 21
copy small "74.99"
click at [301, 174] on small "1 x Otterbox Screen Protector for A54 (SKU 64176046) — $19.99" at bounding box center [288, 173] width 134 height 21
copy small "19.99"
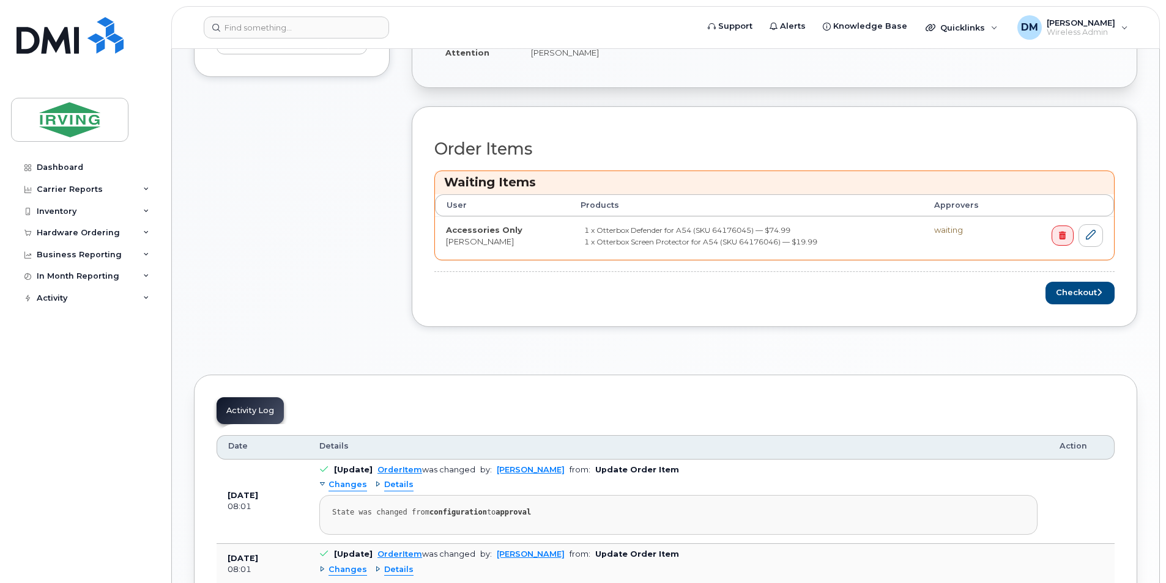
scroll to position [489, 0]
